Goal: Information Seeking & Learning: Learn about a topic

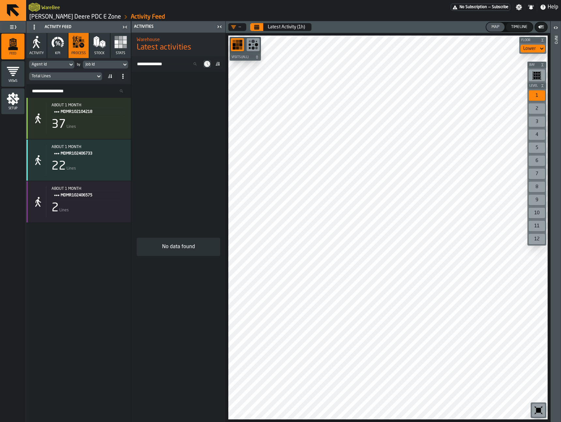
click at [68, 66] on icon at bounding box center [71, 65] width 7 height 8
click at [58, 46] on icon "button" at bounding box center [57, 42] width 13 height 13
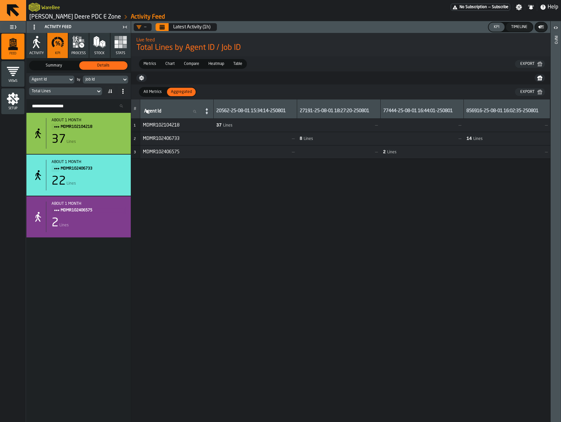
click at [80, 52] on span "process" at bounding box center [78, 53] width 14 height 4
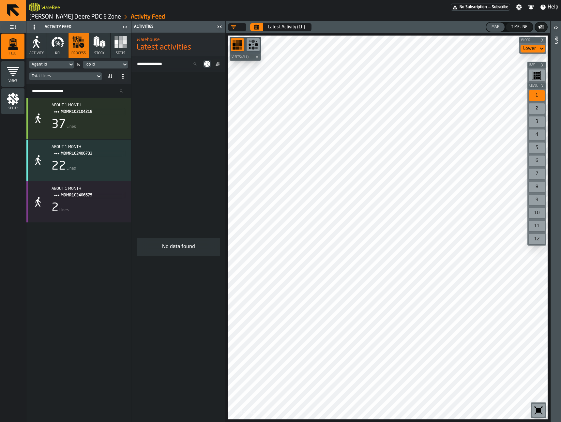
click at [260, 28] on button "Calendar" at bounding box center [256, 27] width 13 height 8
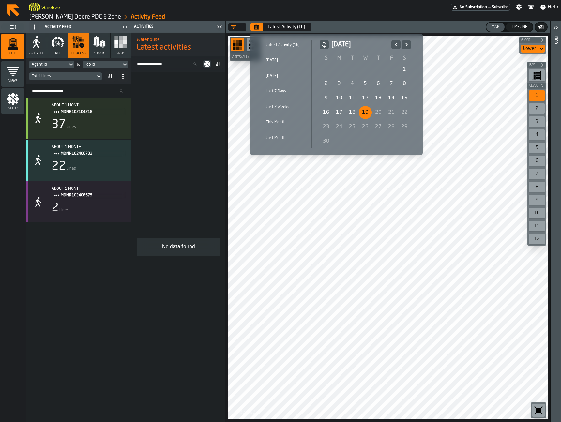
click at [281, 61] on div "Today" at bounding box center [283, 60] width 42 height 7
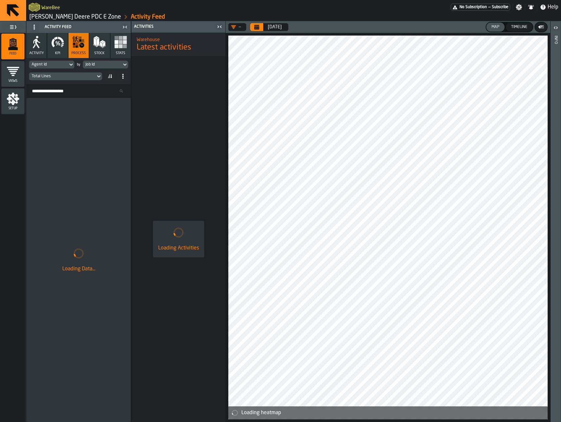
click at [8, 110] on div "Setup" at bounding box center [12, 101] width 23 height 26
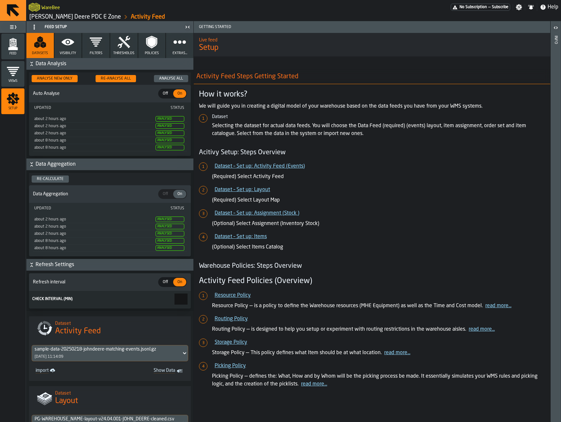
click at [67, 12] on div "WareBee No Subscription — Subscribe Settings Notifications Help John Deere PDC …" at bounding box center [293, 10] width 535 height 21
click at [69, 17] on link "[PERSON_NAME] Deere PDC E Zone" at bounding box center [75, 16] width 92 height 7
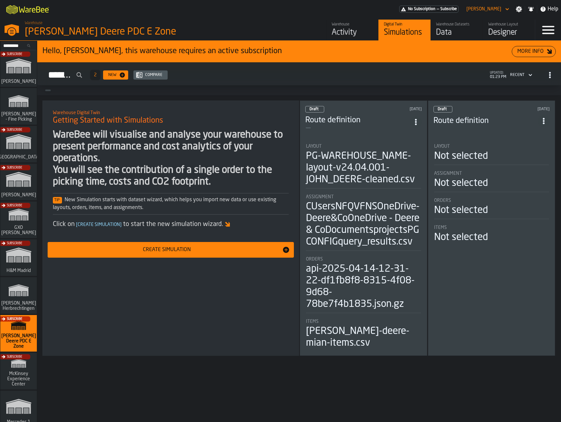
click at [453, 29] on div "Data" at bounding box center [456, 32] width 41 height 10
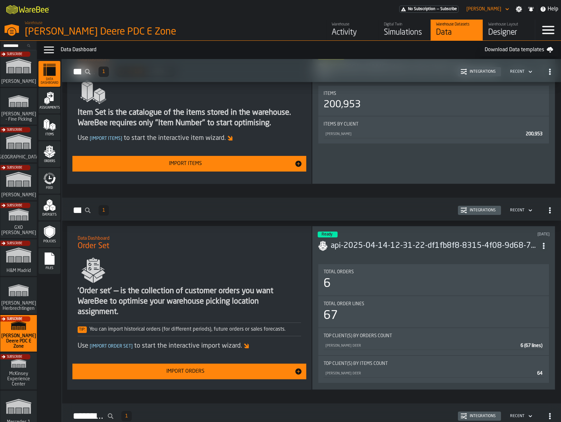
scroll to position [362, 0]
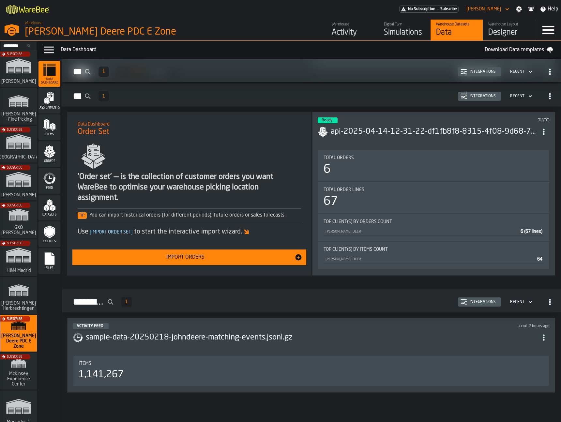
click at [389, 346] on header "Activity Feed about 2 hours ago sample-data-20250218-johndeere-matching-events.…" at bounding box center [311, 336] width 477 height 26
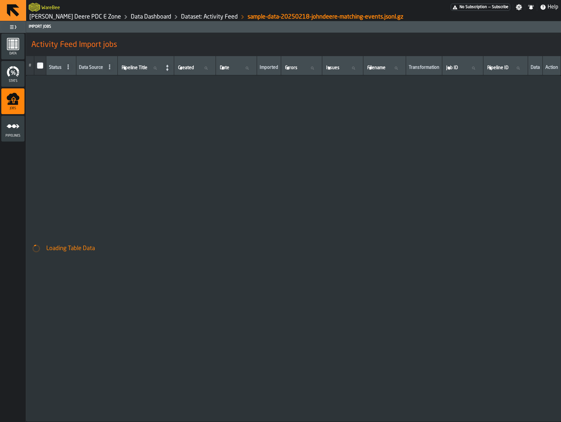
click at [17, 74] on icon "menu Stats" at bounding box center [17, 74] width 2 height 2
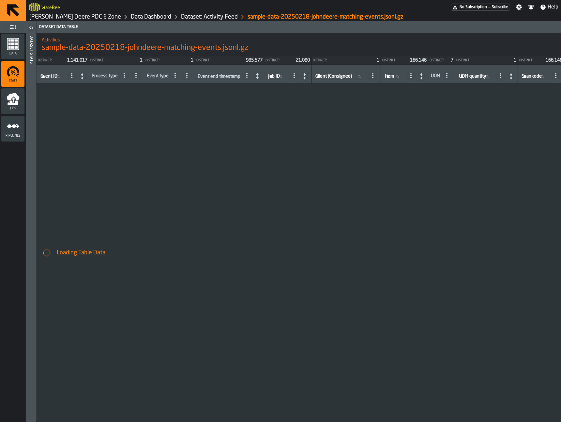
click at [21, 97] on div "Jobs" at bounding box center [12, 101] width 23 height 18
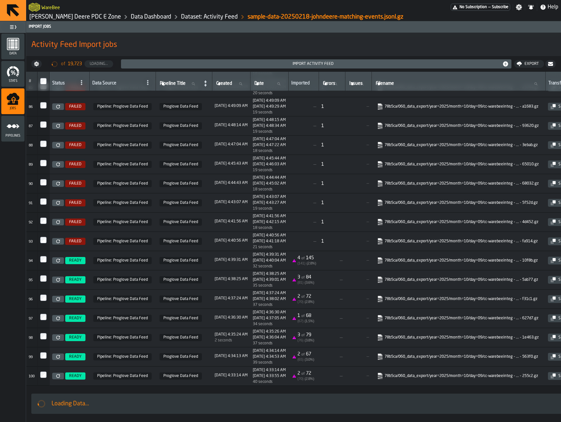
scroll to position [1631, 0]
click at [16, 52] on span "Data" at bounding box center [12, 54] width 23 height 4
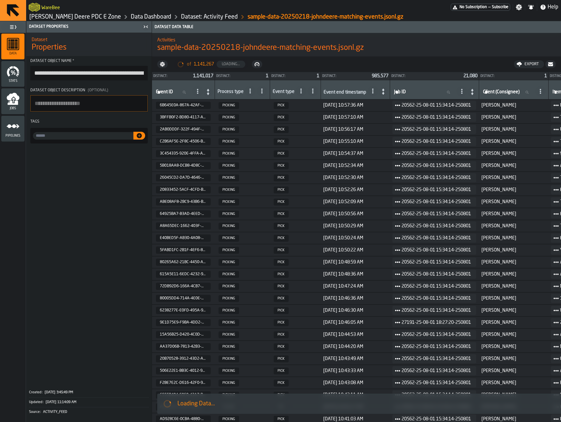
click at [145, 29] on icon "button-toggle-Close me" at bounding box center [146, 27] width 8 height 8
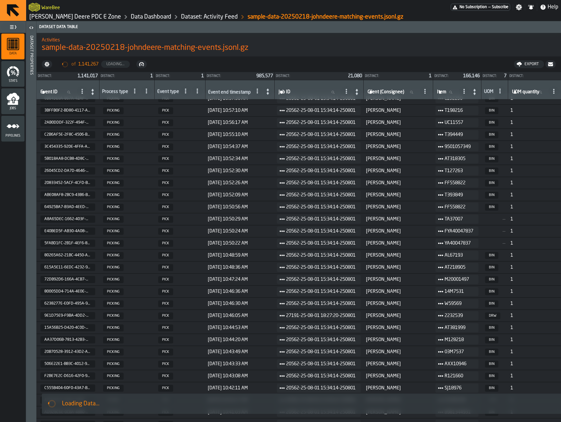
scroll to position [0, 0]
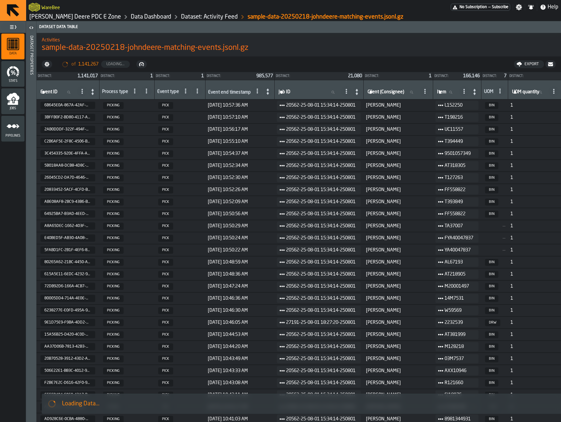
click at [131, 17] on link "Data Dashboard" at bounding box center [151, 16] width 40 height 7
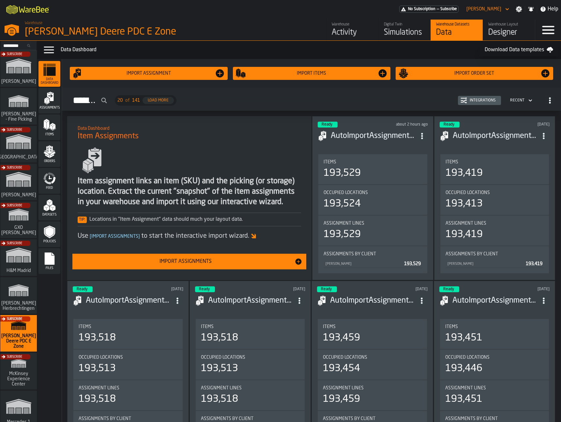
click at [54, 181] on icon "menu Feed" at bounding box center [53, 179] width 5 height 7
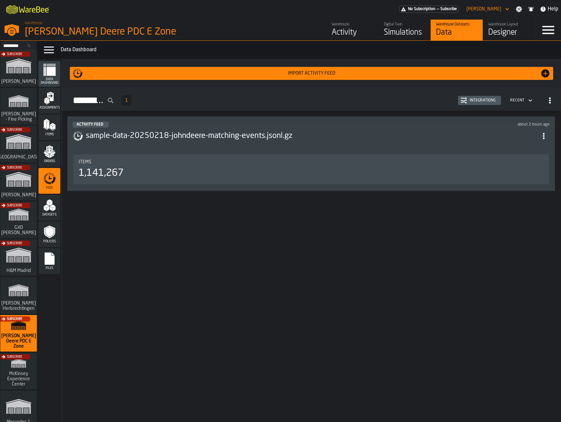
click at [511, 124] on div "about 2 hours ago" at bounding box center [440, 124] width 220 height 5
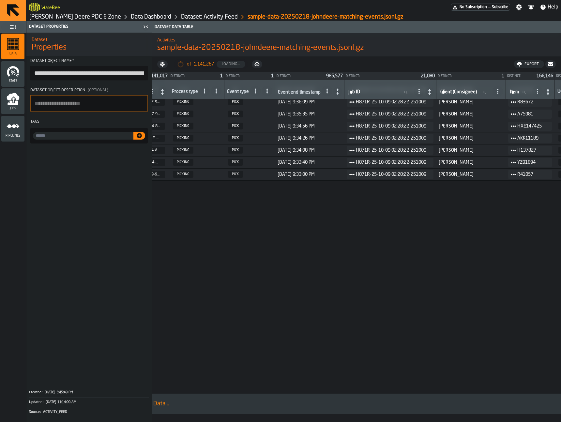
scroll to position [603, 46]
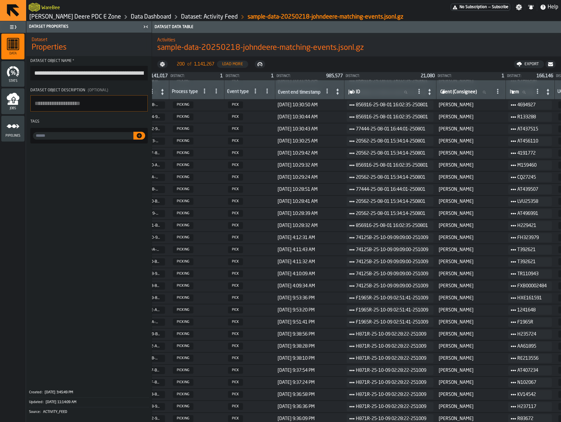
click at [131, 18] on link "Data Dashboard" at bounding box center [151, 16] width 40 height 7
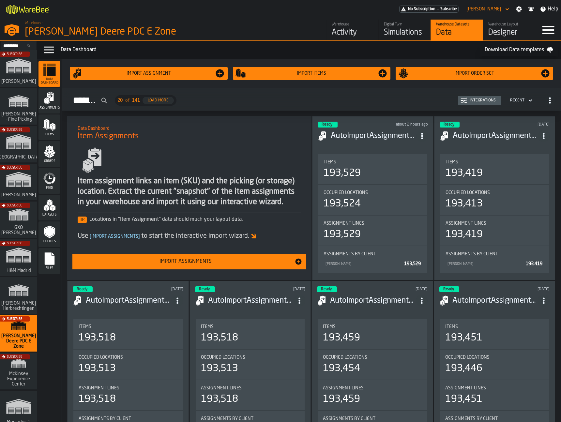
click at [358, 31] on div "Activity" at bounding box center [352, 32] width 41 height 10
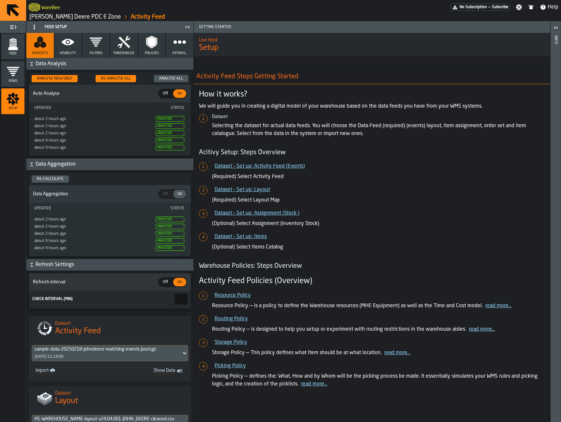
click at [5, 37] on div "Feed" at bounding box center [12, 46] width 23 height 18
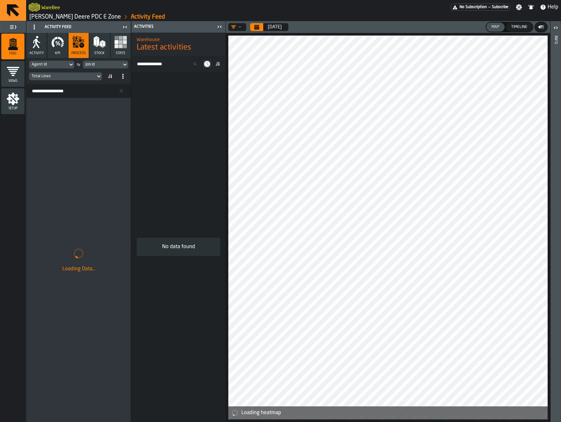
click at [258, 26] on icon "Calendar" at bounding box center [256, 27] width 5 height 3
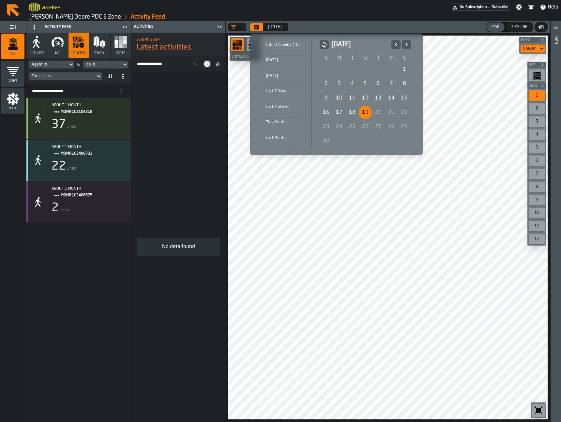
click at [397, 45] on icon "Previous" at bounding box center [396, 45] width 7 height 8
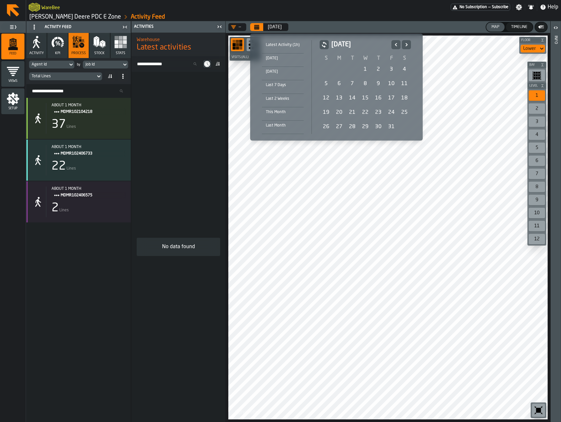
click at [372, 85] on div "9" at bounding box center [378, 83] width 13 height 13
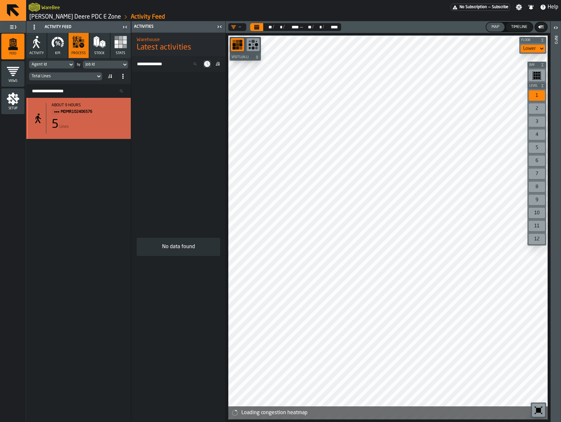
click at [101, 133] on div "about 9 hours MDMR102406576 5 Lines" at bounding box center [86, 118] width 80 height 31
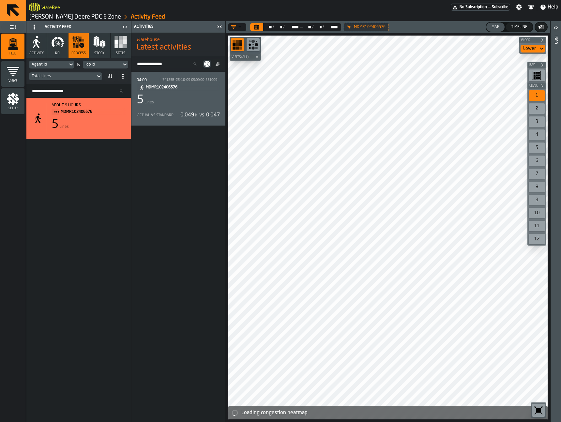
drag, startPoint x: 177, startPoint y: 103, endPoint x: 215, endPoint y: 107, distance: 38.4
click at [177, 103] on div "5 Lines" at bounding box center [178, 100] width 83 height 13
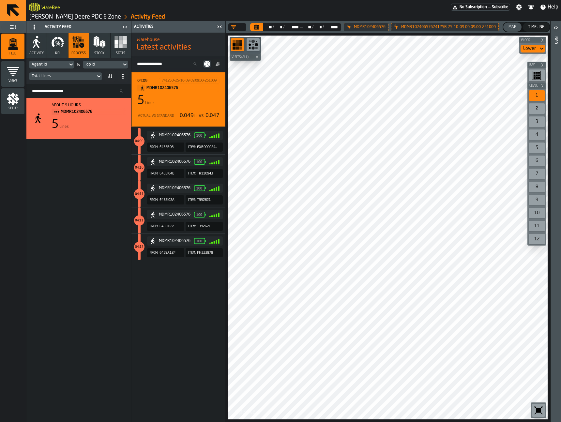
click at [178, 108] on div "04:09 74125B-25-10-09 09:09:00-251009 MDMR102406576 5 Lines Actual vs Standard …" at bounding box center [178, 99] width 82 height 43
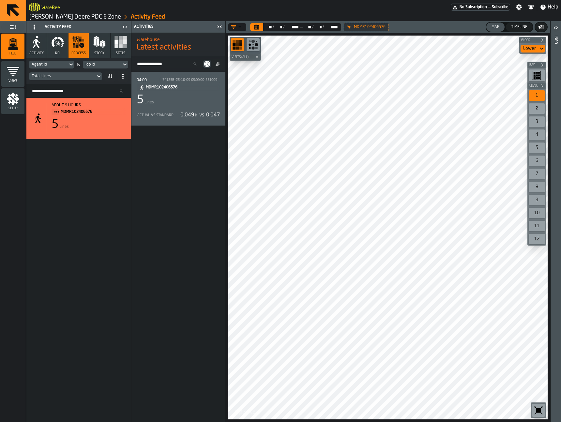
click at [261, 28] on button "Calendar" at bounding box center [256, 27] width 13 height 8
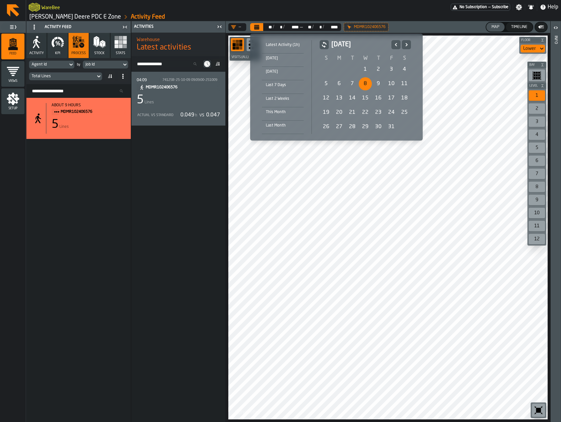
click at [364, 84] on div "8" at bounding box center [365, 83] width 13 height 13
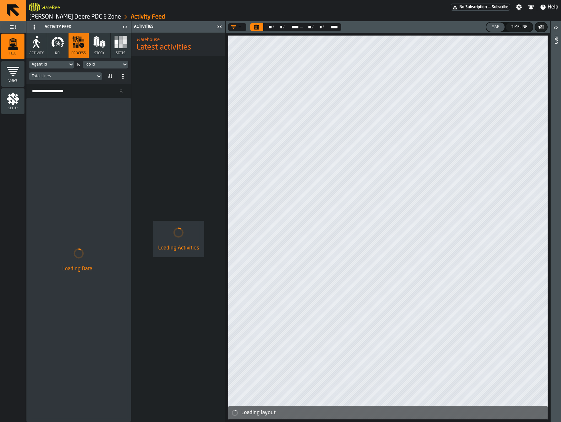
click at [45, 18] on link "John Deere PDC E Zone" at bounding box center [75, 16] width 92 height 7
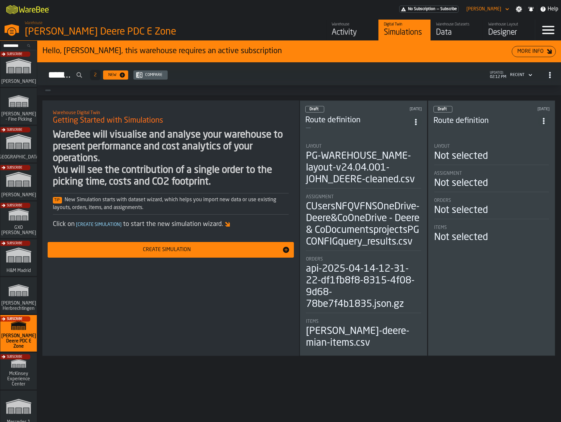
click at [25, 216] on div "Subscribe" at bounding box center [17, 222] width 37 height 38
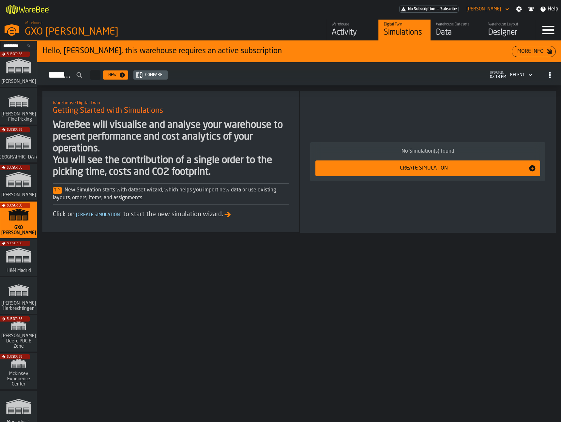
click at [347, 29] on div "Activity" at bounding box center [352, 32] width 41 height 10
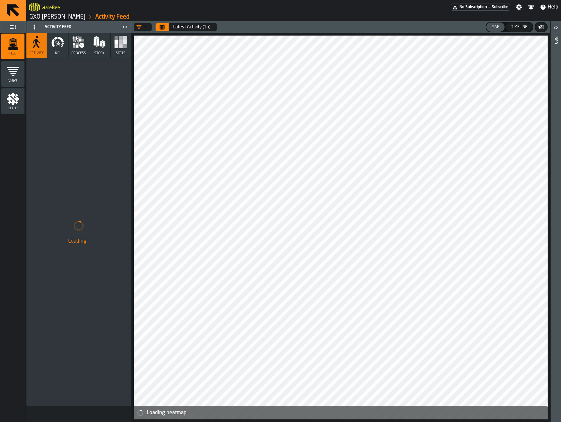
click at [33, 23] on span at bounding box center [34, 27] width 10 height 10
click at [43, 37] on div "Hide Feed Menu" at bounding box center [52, 40] width 38 height 8
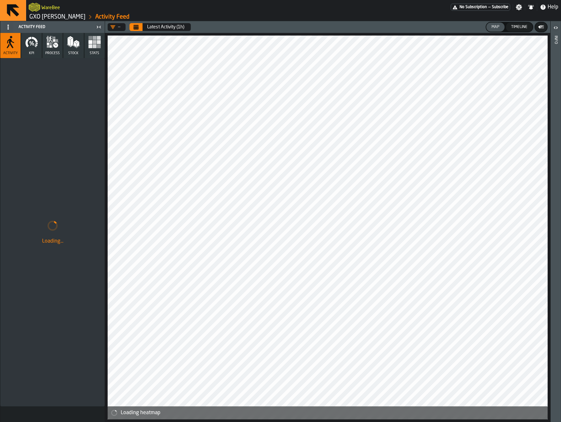
click at [35, 44] on icon "button" at bounding box center [36, 45] width 2 height 2
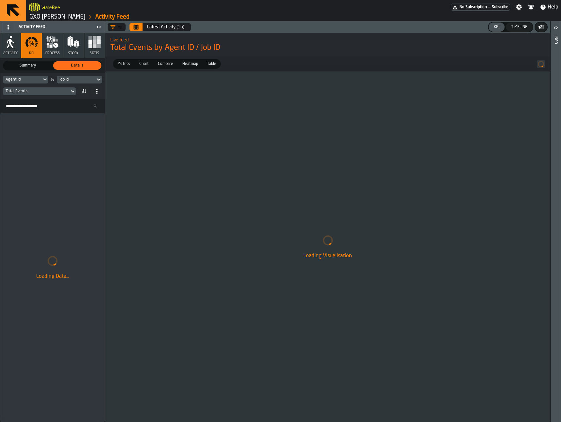
click at [87, 82] on div "Job Id" at bounding box center [76, 79] width 34 height 5
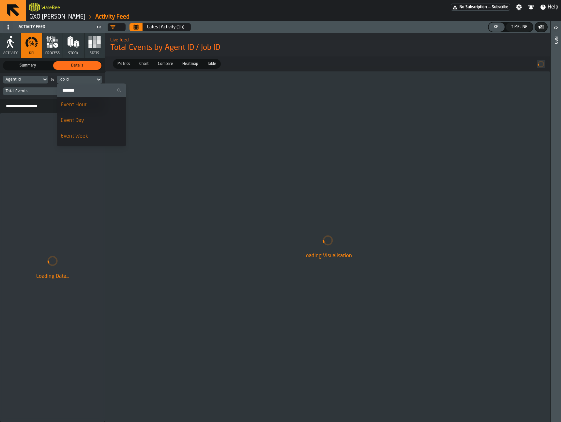
click at [90, 106] on div "Event Hour" at bounding box center [92, 105] width 62 height 8
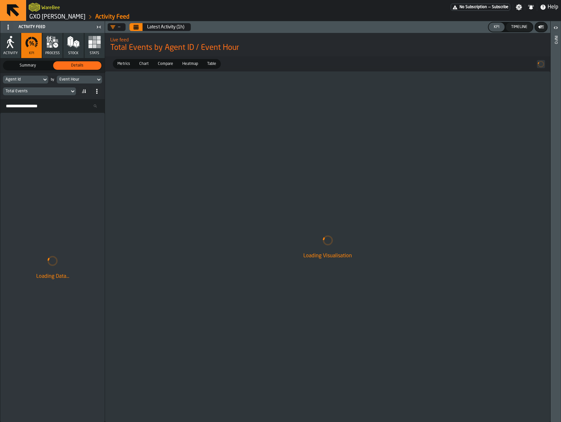
click at [142, 64] on span "Chart" at bounding box center [144, 64] width 15 height 6
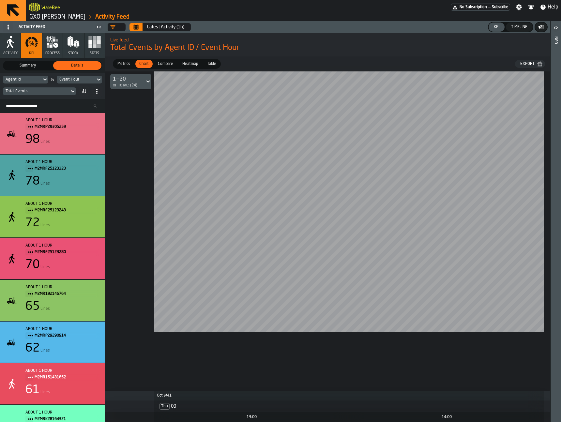
click at [139, 25] on button "Calendar" at bounding box center [135, 27] width 13 height 8
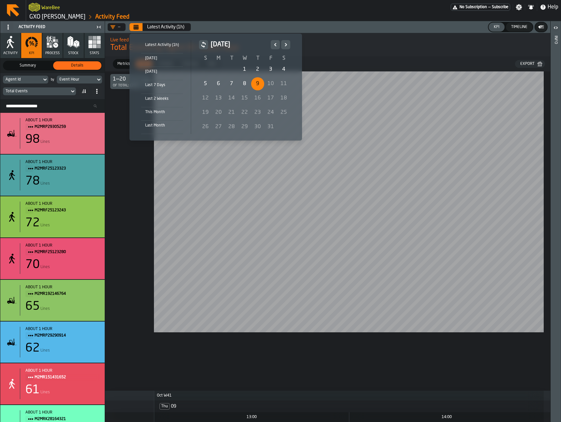
click at [272, 46] on icon "Previous" at bounding box center [275, 45] width 7 height 8
click at [231, 123] on div "30" at bounding box center [231, 126] width 13 height 13
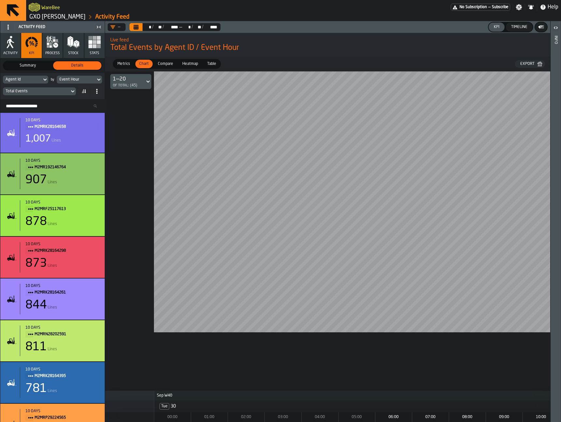
drag, startPoint x: 163, startPoint y: 63, endPoint x: 183, endPoint y: 61, distance: 20.3
click at [163, 63] on span "Compare" at bounding box center [165, 64] width 21 height 6
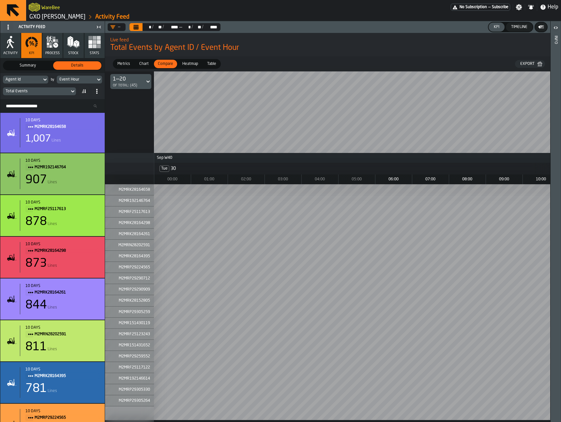
click at [147, 60] on div "Chart" at bounding box center [143, 64] width 17 height 8
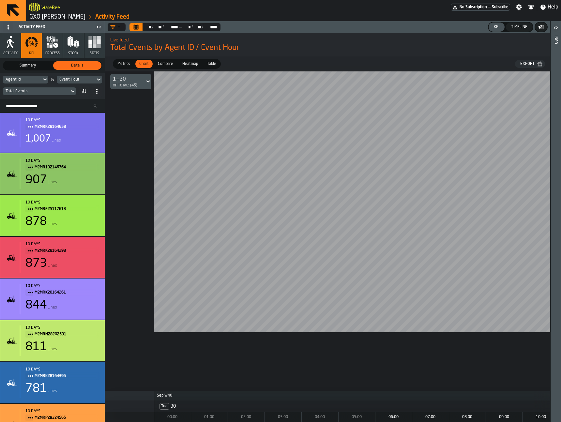
click at [169, 64] on span "Compare" at bounding box center [165, 64] width 21 height 6
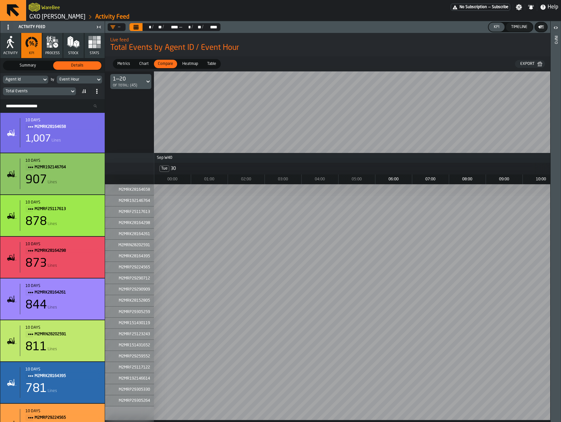
click at [188, 62] on span "Heatmap" at bounding box center [190, 64] width 21 height 6
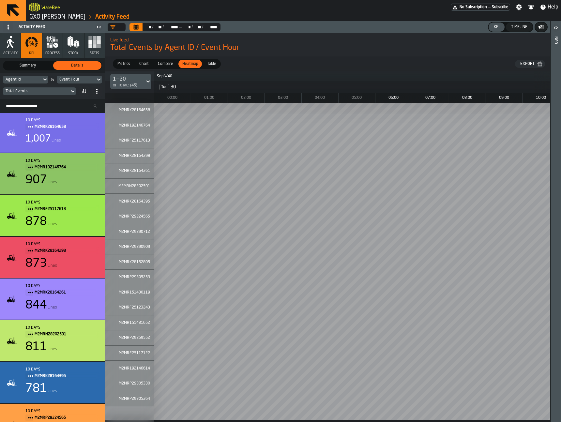
click at [160, 63] on span "Compare" at bounding box center [165, 64] width 21 height 6
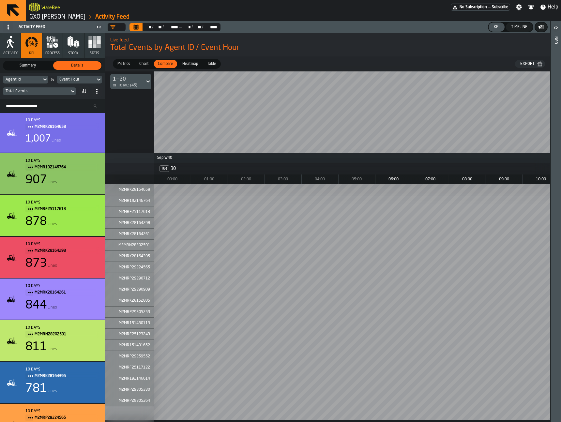
click at [145, 62] on span "Chart" at bounding box center [144, 64] width 15 height 6
